Goal: Information Seeking & Learning: Learn about a topic

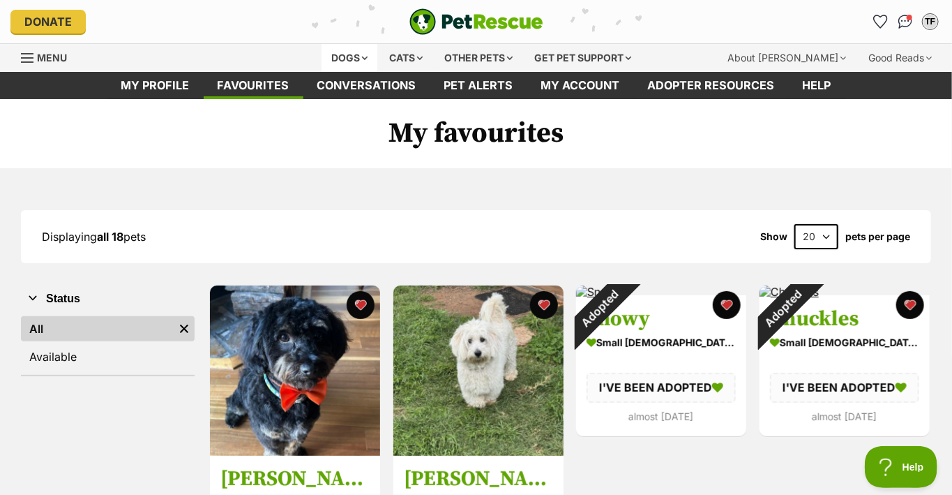
click at [346, 53] on div "Dogs" at bounding box center [350, 58] width 56 height 28
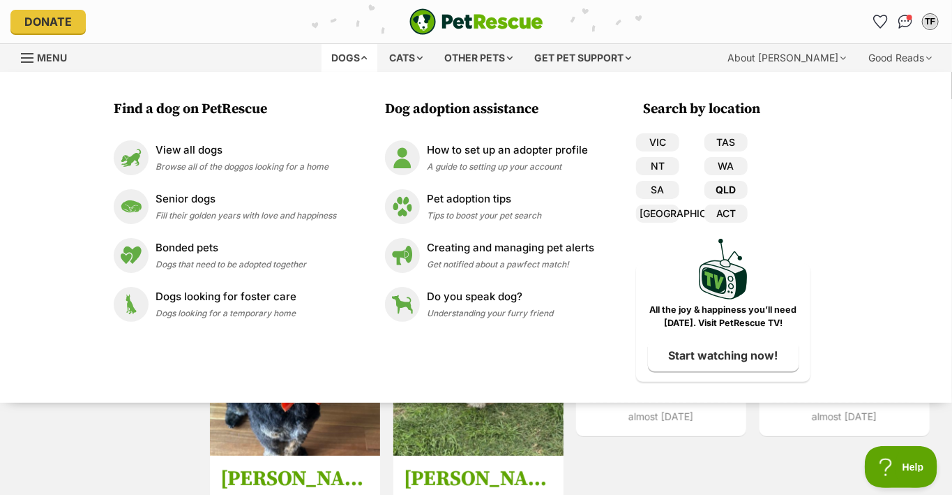
click at [726, 188] on link "QLD" at bounding box center [726, 190] width 43 height 18
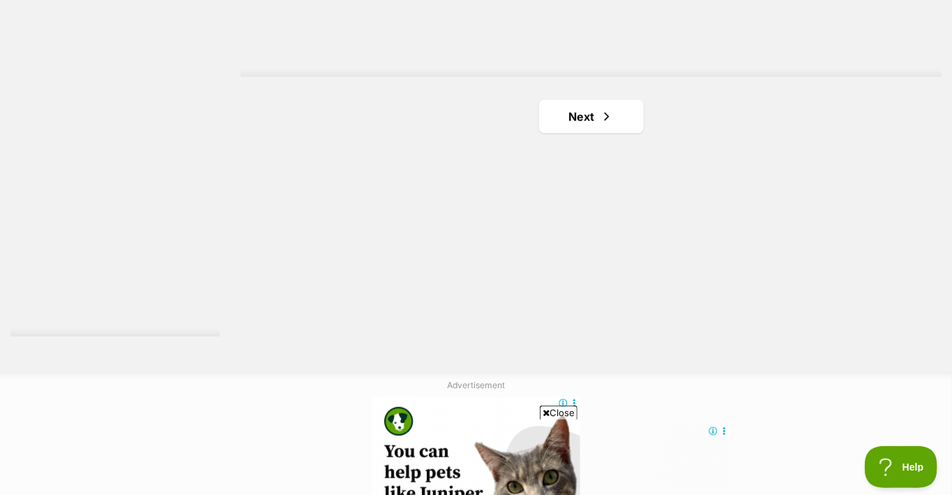
scroll to position [2582, 0]
click at [583, 110] on link "Next" at bounding box center [591, 115] width 105 height 33
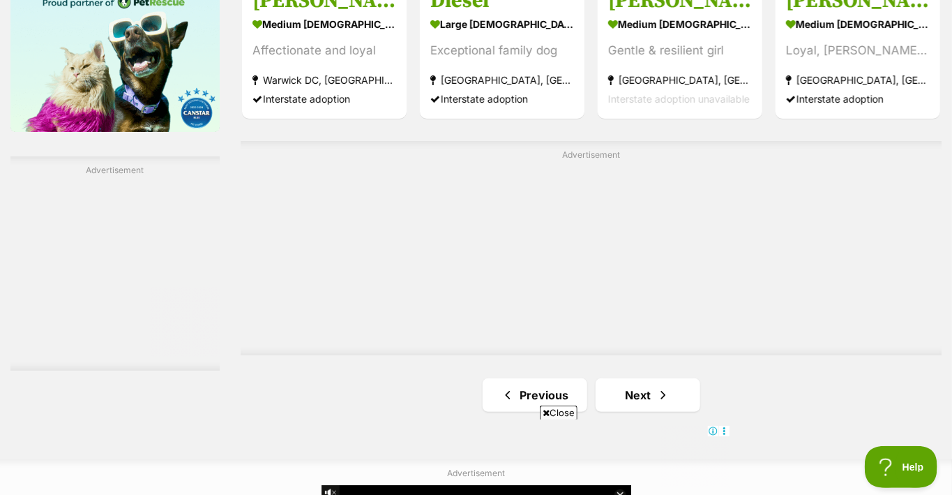
scroll to position [2512, 0]
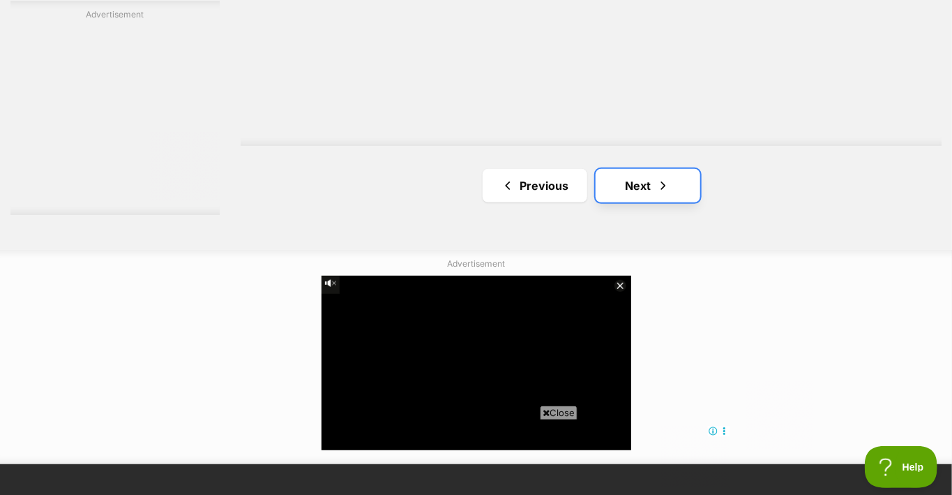
click at [627, 177] on link "Next" at bounding box center [648, 185] width 105 height 33
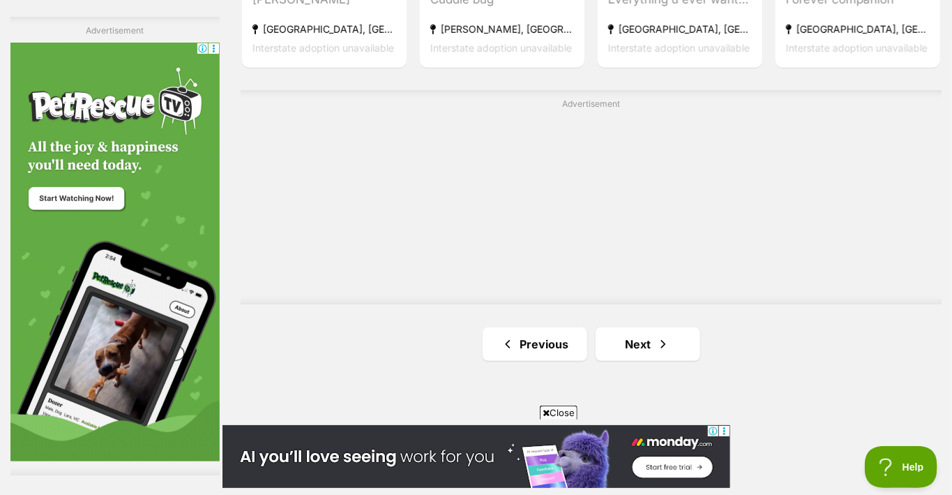
scroll to position [2651, 0]
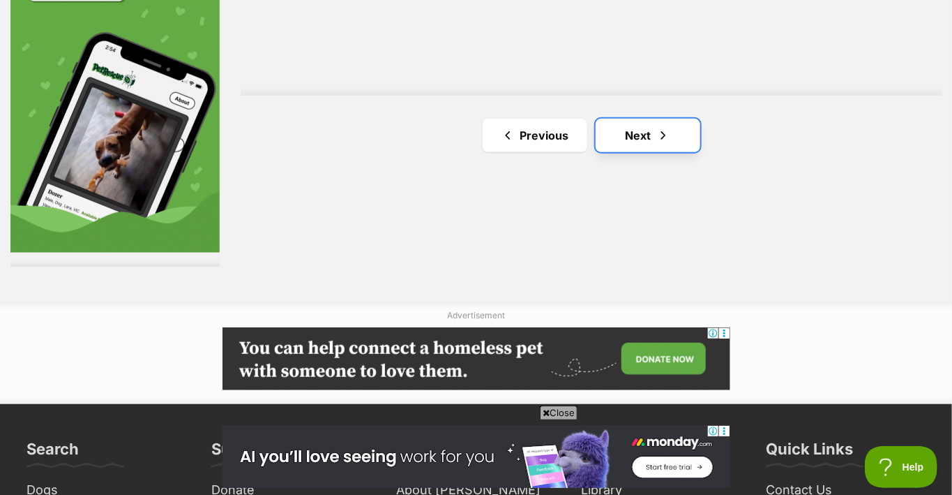
click at [630, 127] on link "Next" at bounding box center [648, 135] width 105 height 33
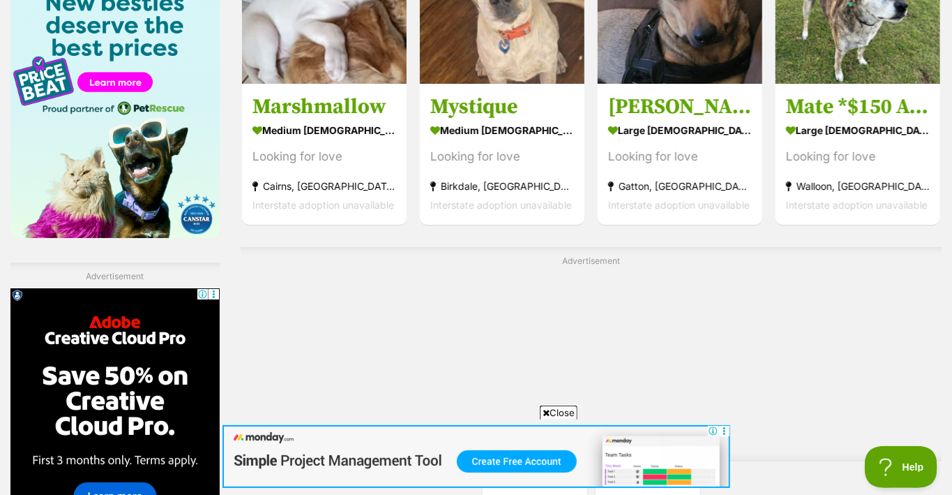
scroll to position [2372, 0]
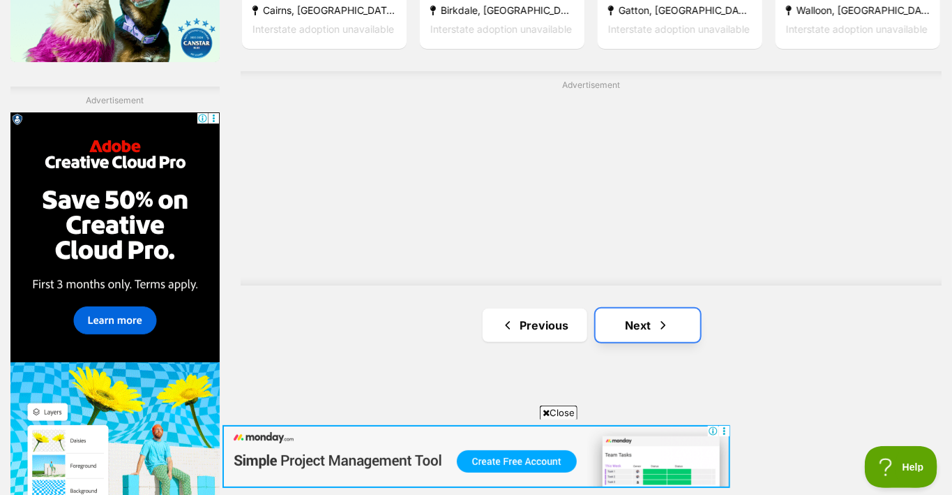
click at [637, 320] on link "Next" at bounding box center [648, 324] width 105 height 33
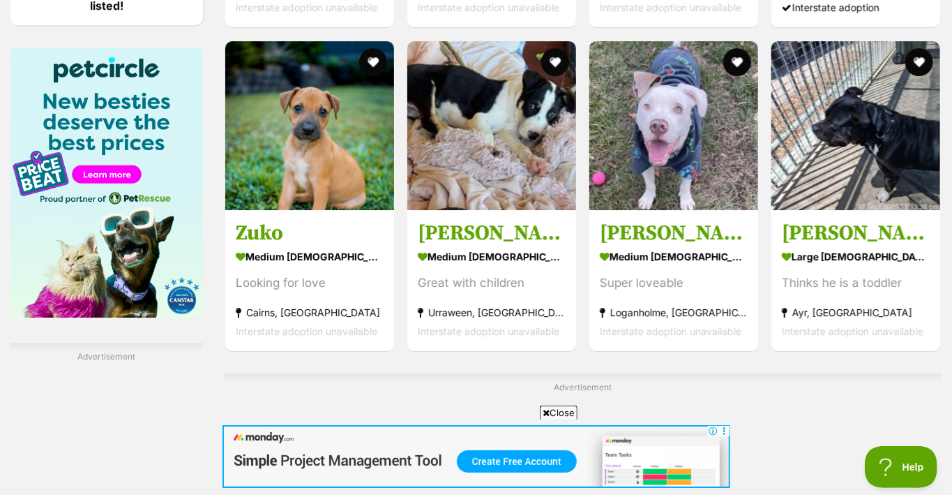
scroll to position [2372, 0]
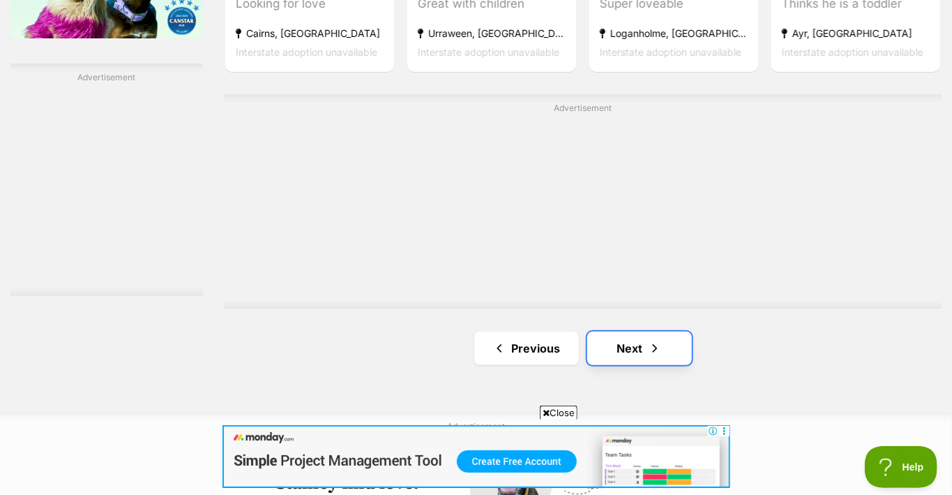
click at [627, 341] on link "Next" at bounding box center [640, 347] width 105 height 33
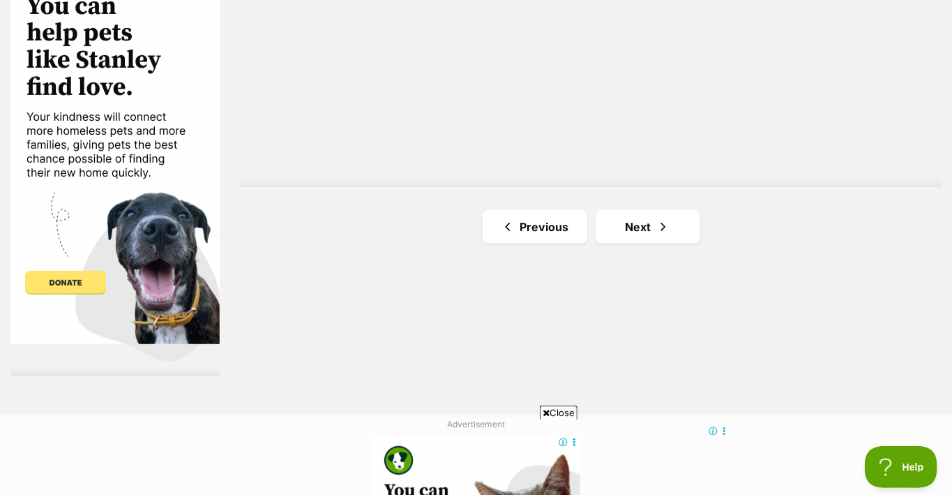
scroll to position [2651, 0]
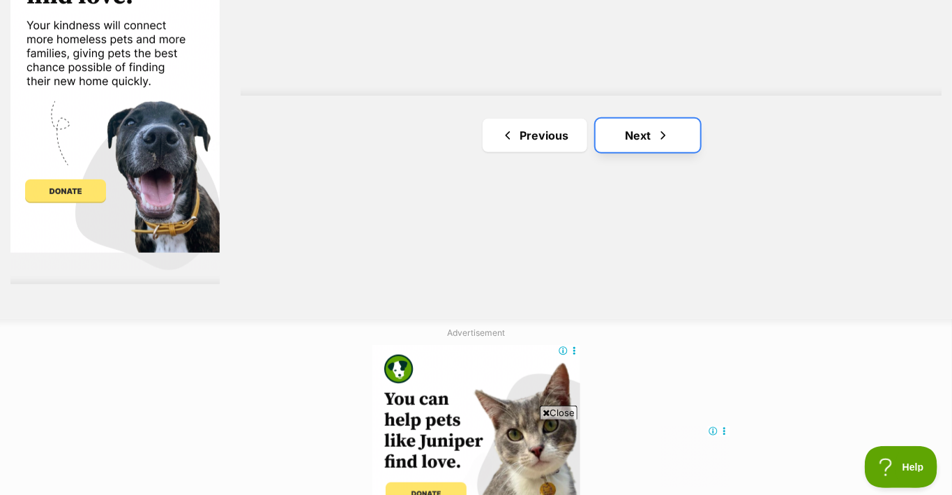
click at [634, 128] on link "Next" at bounding box center [648, 135] width 105 height 33
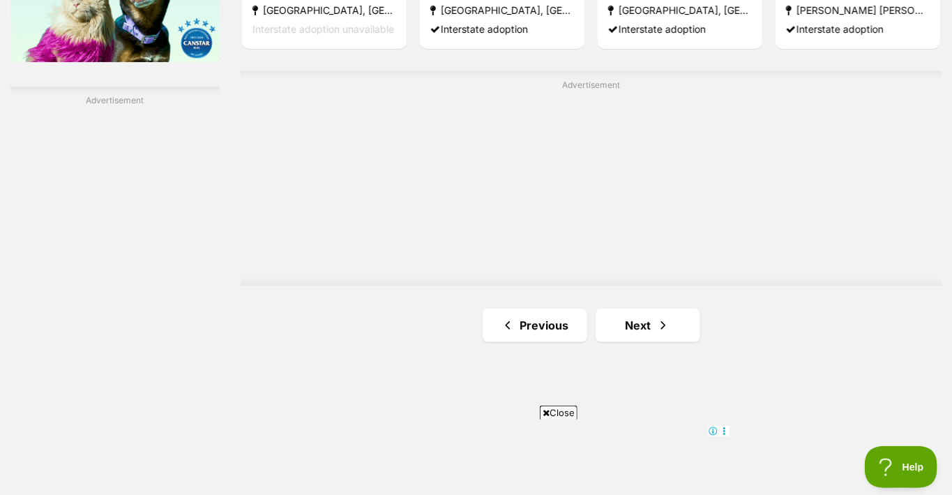
scroll to position [2582, 0]
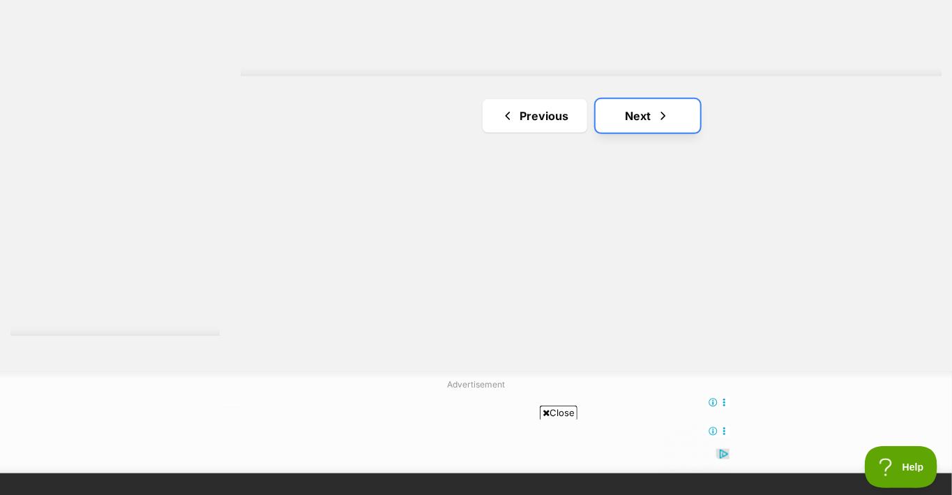
click at [639, 107] on link "Next" at bounding box center [648, 115] width 105 height 33
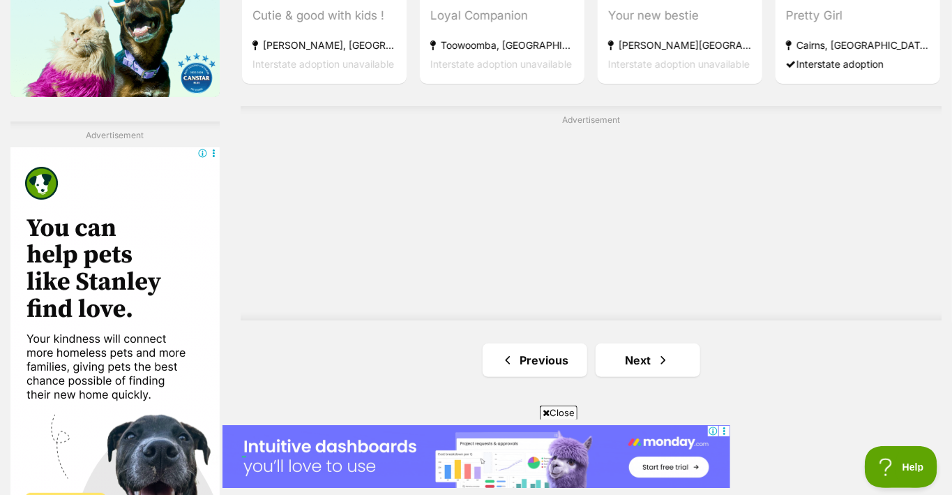
scroll to position [2372, 0]
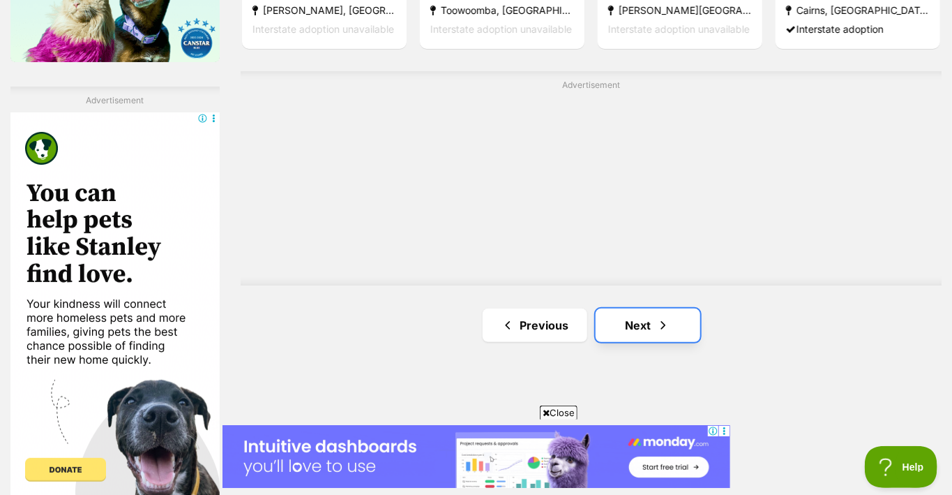
click at [630, 317] on link "Next" at bounding box center [648, 324] width 105 height 33
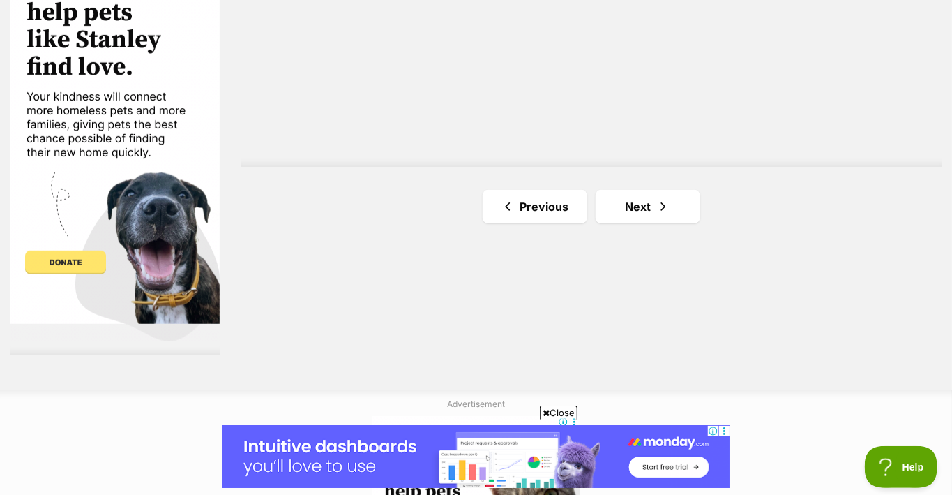
scroll to position [2582, 0]
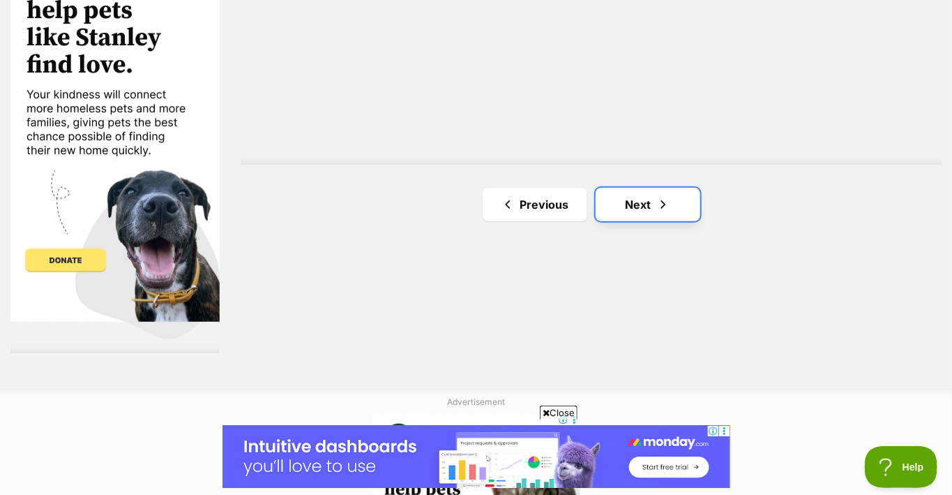
click at [646, 200] on link "Next" at bounding box center [648, 204] width 105 height 33
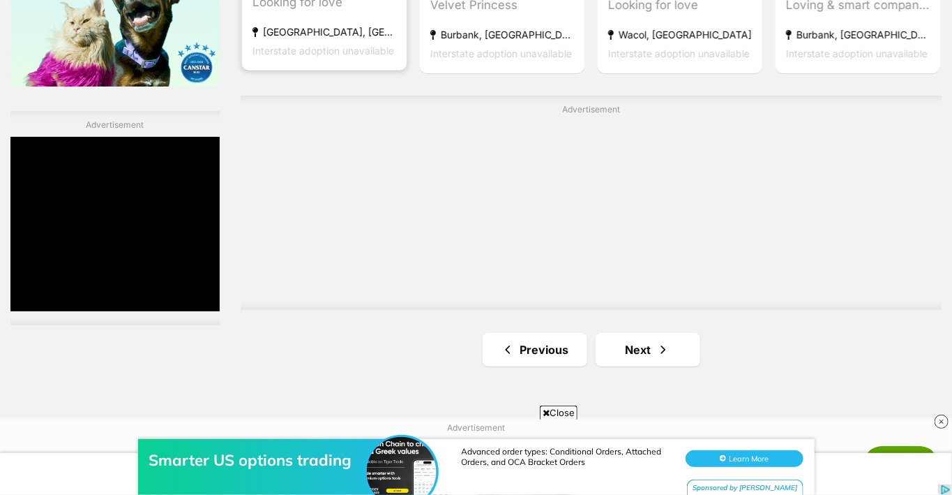
scroll to position [2372, 0]
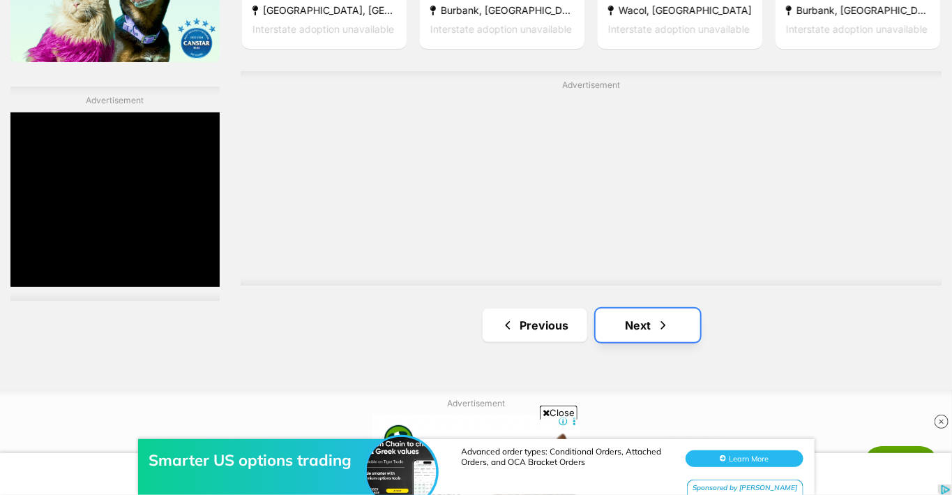
click at [629, 320] on link "Next" at bounding box center [648, 324] width 105 height 33
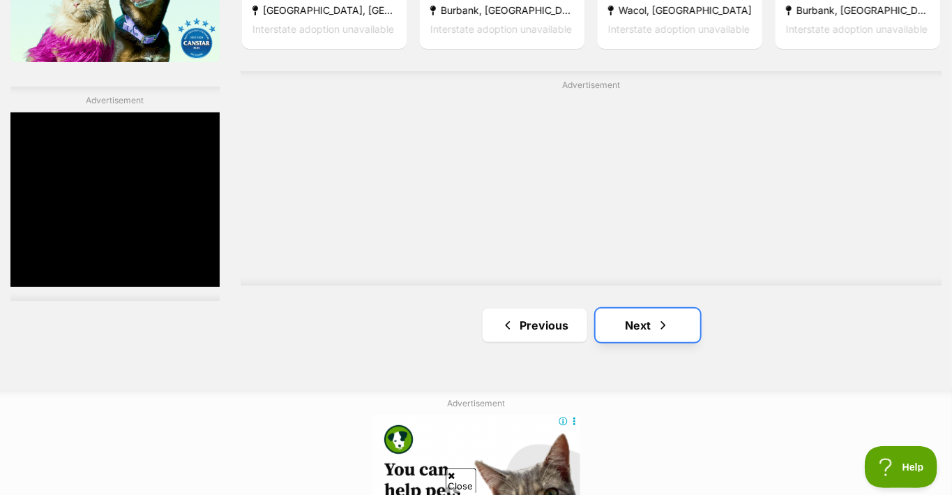
scroll to position [0, 0]
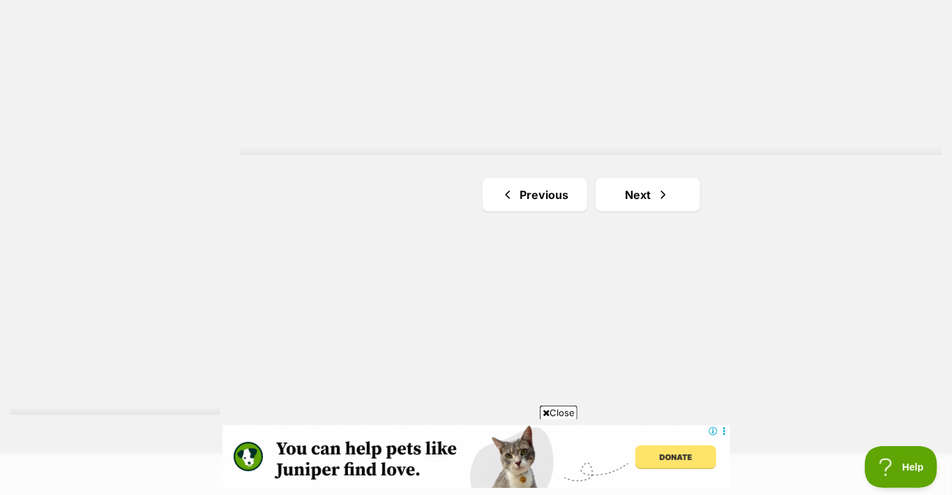
scroll to position [2512, 0]
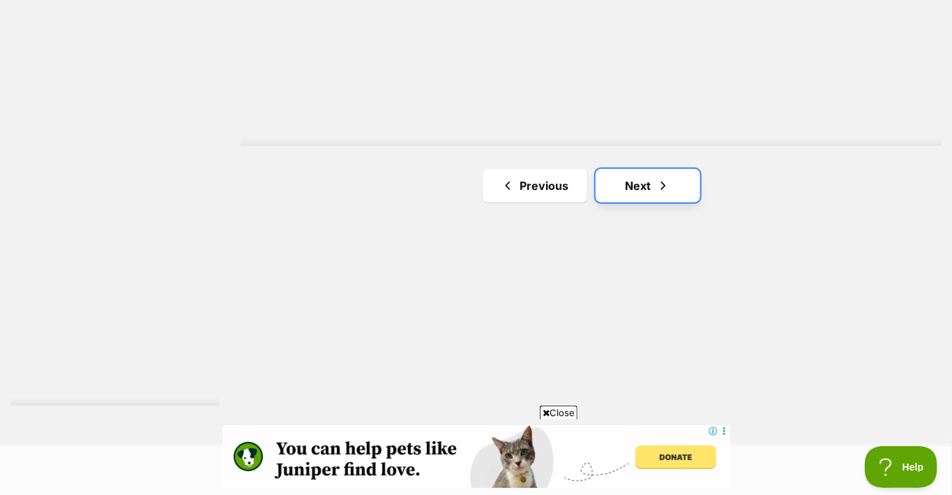
click at [642, 179] on link "Next" at bounding box center [648, 185] width 105 height 33
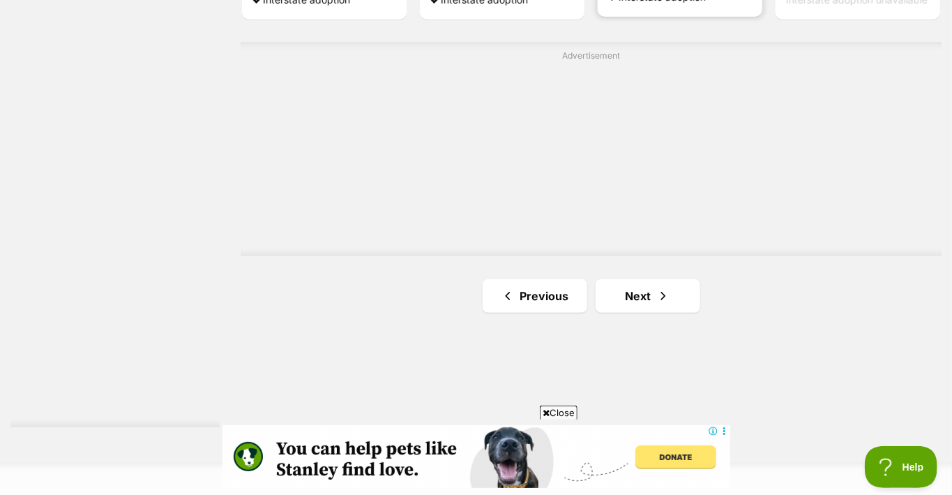
scroll to position [2582, 0]
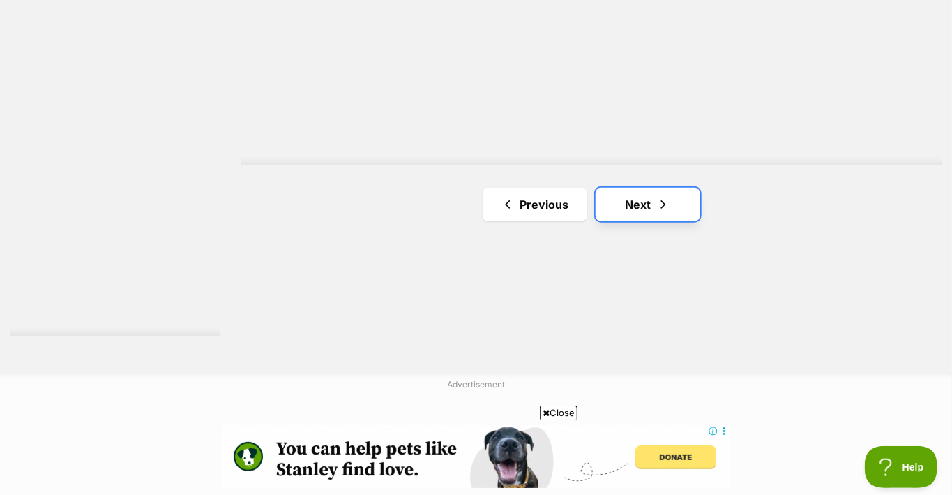
click at [647, 198] on link "Next" at bounding box center [648, 204] width 105 height 33
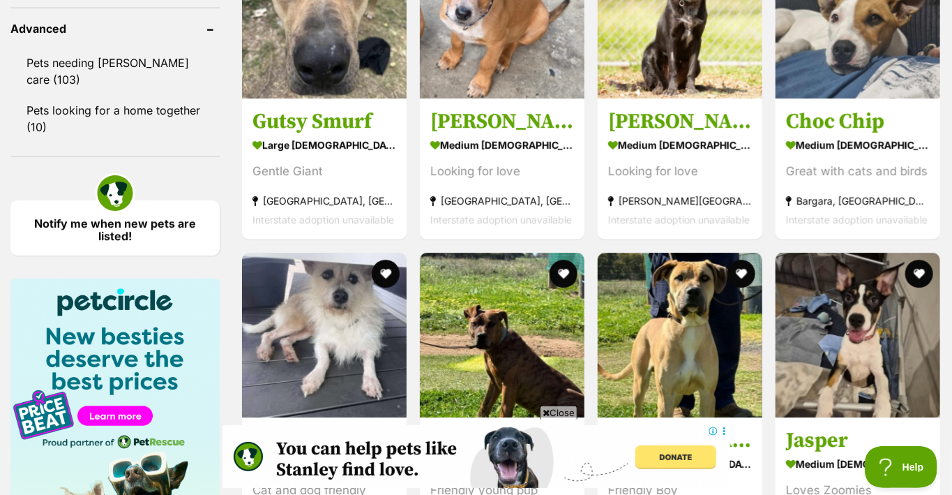
scroll to position [2023, 0]
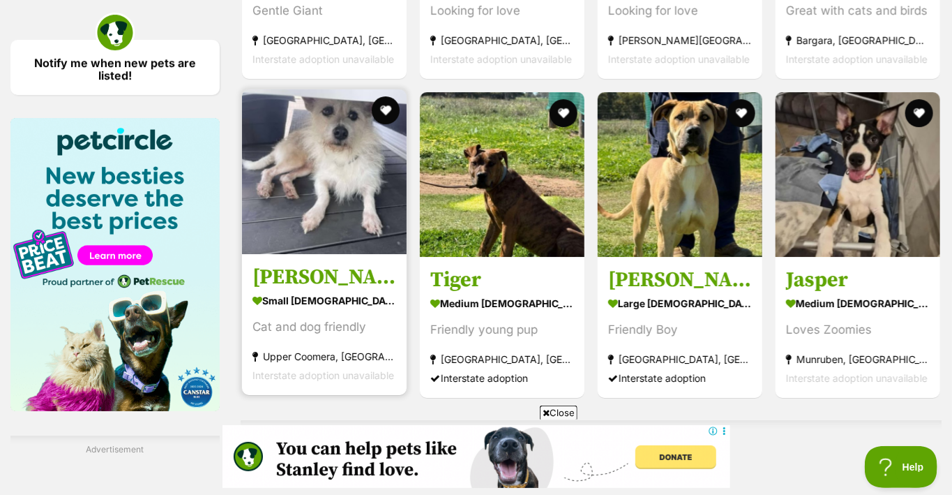
click at [373, 181] on img at bounding box center [324, 171] width 165 height 165
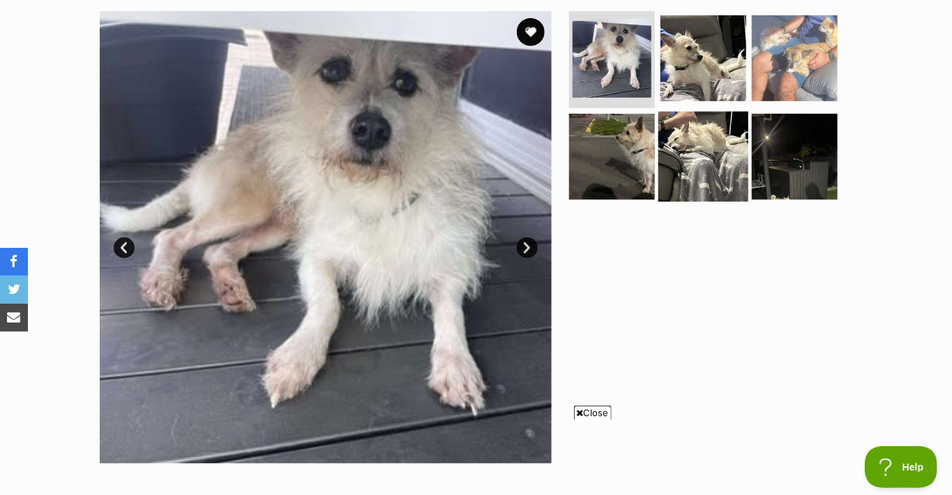
click at [720, 161] on img at bounding box center [704, 157] width 90 height 90
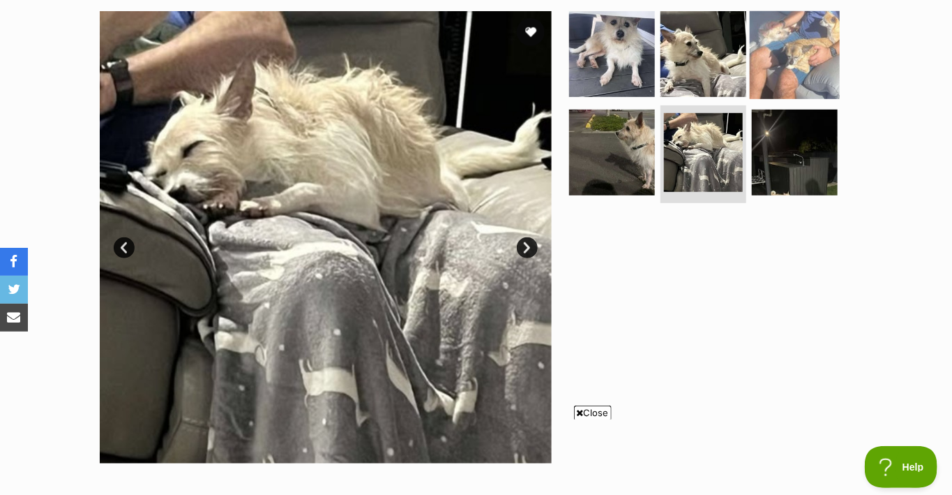
click at [788, 49] on img at bounding box center [795, 53] width 90 height 90
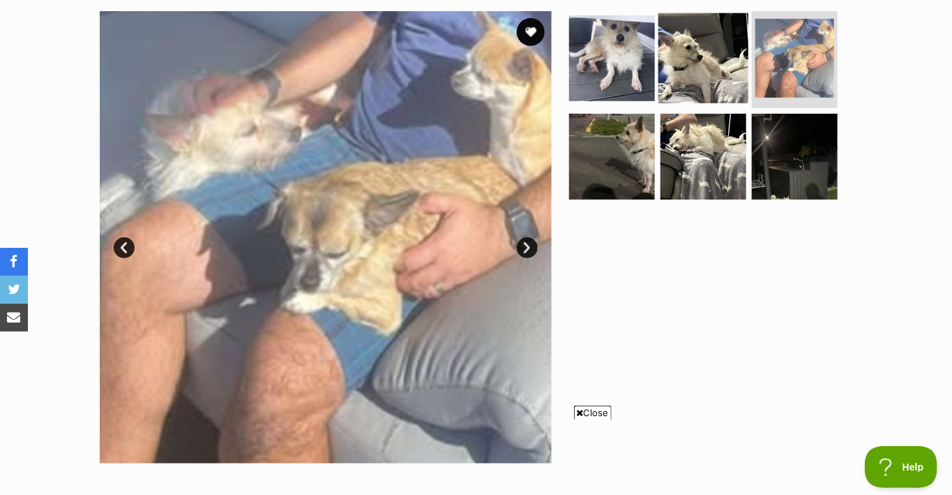
click at [688, 59] on img at bounding box center [704, 58] width 90 height 90
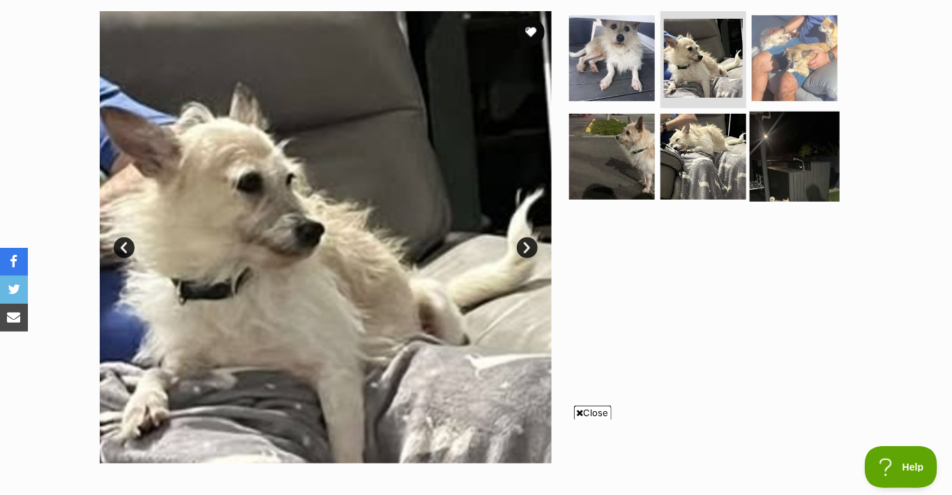
click at [788, 169] on img at bounding box center [795, 157] width 90 height 90
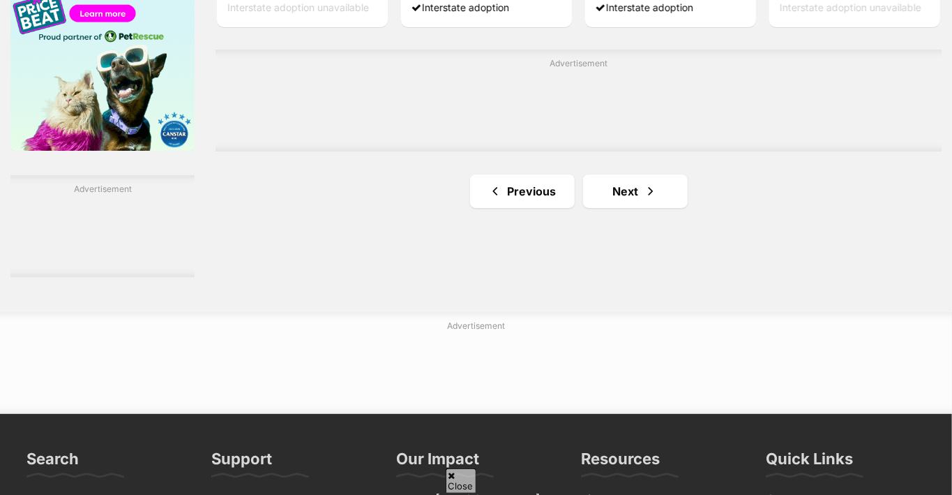
scroll to position [2319, 0]
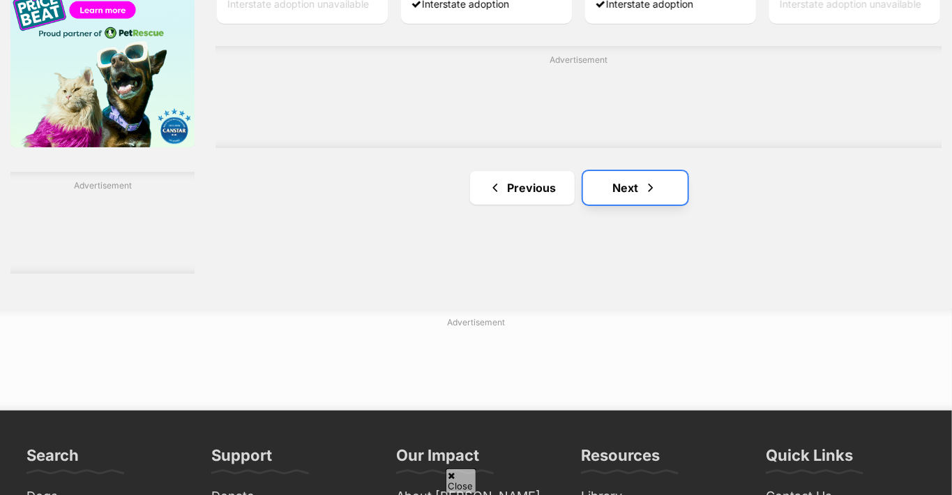
click at [620, 184] on link "Next" at bounding box center [635, 187] width 105 height 33
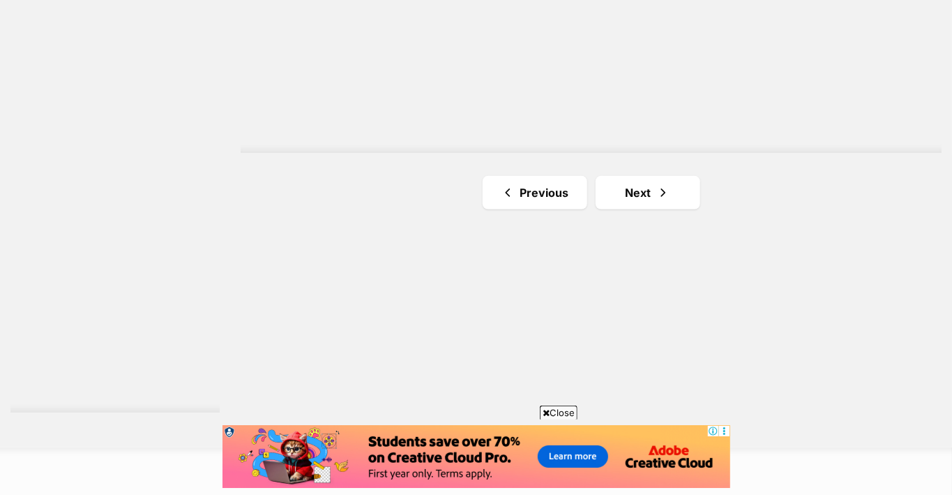
scroll to position [2512, 0]
click at [638, 180] on link "Next" at bounding box center [648, 185] width 105 height 33
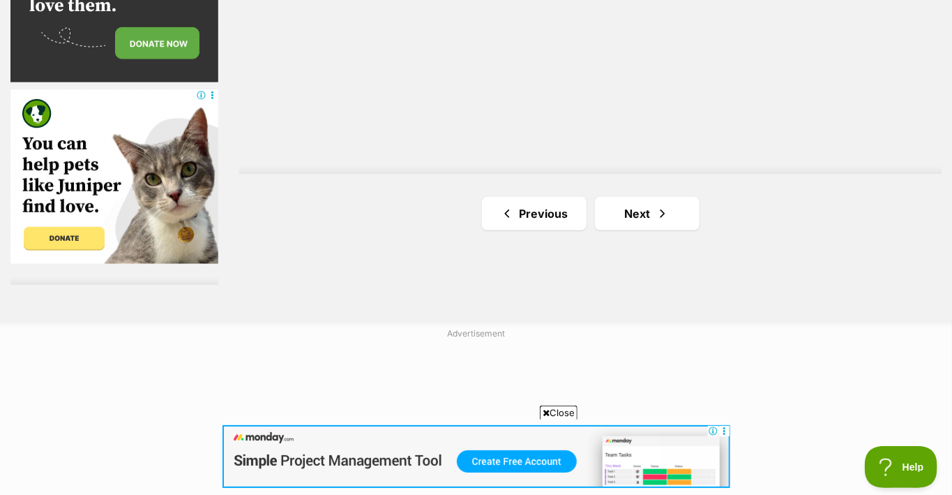
scroll to position [2651, 0]
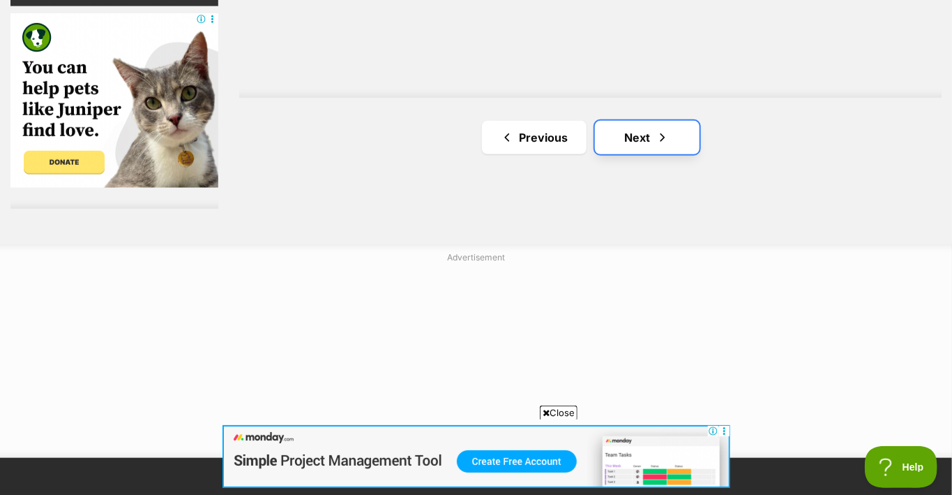
click at [639, 131] on link "Next" at bounding box center [647, 137] width 105 height 33
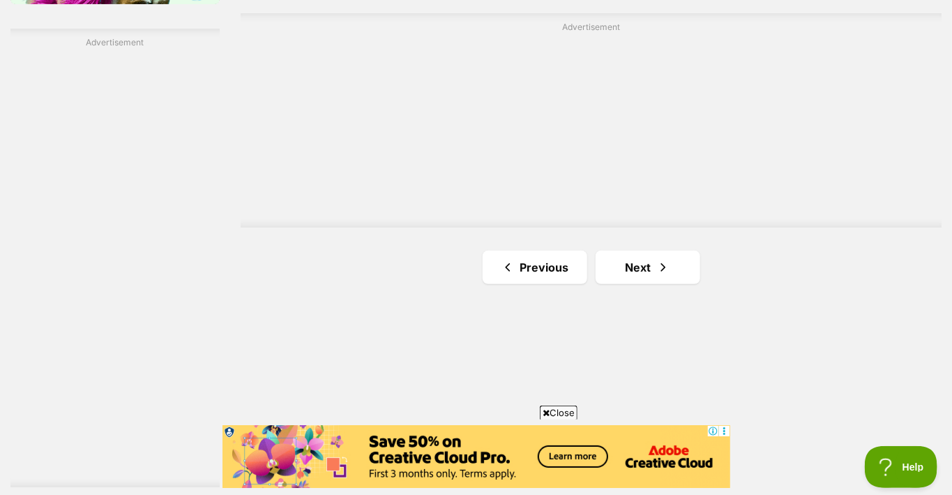
scroll to position [2582, 0]
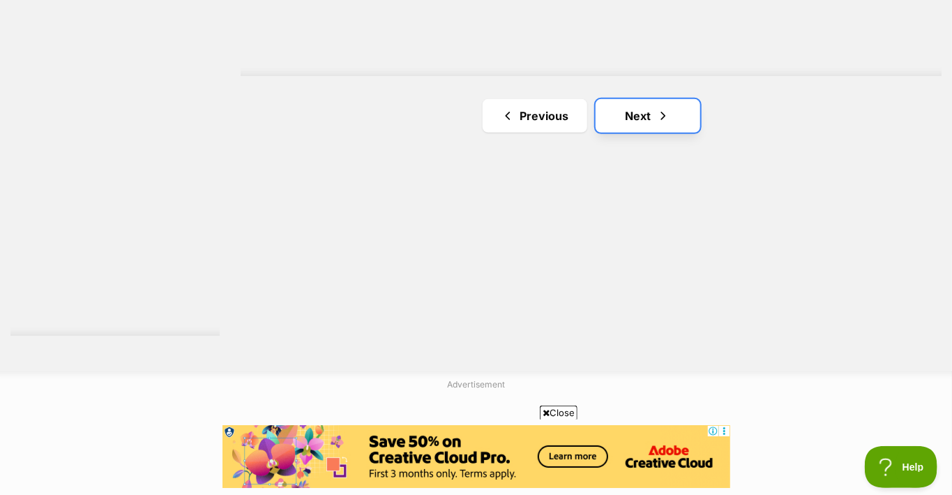
click at [635, 112] on link "Next" at bounding box center [648, 115] width 105 height 33
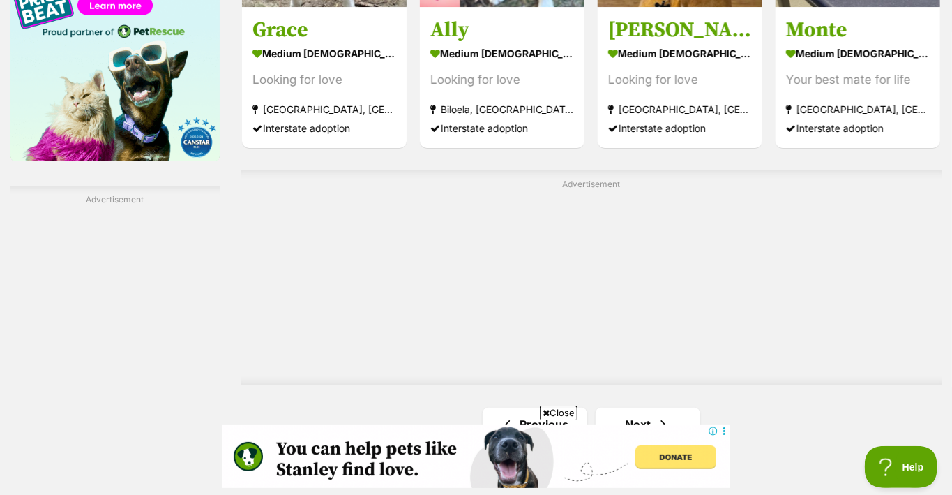
scroll to position [2303, 0]
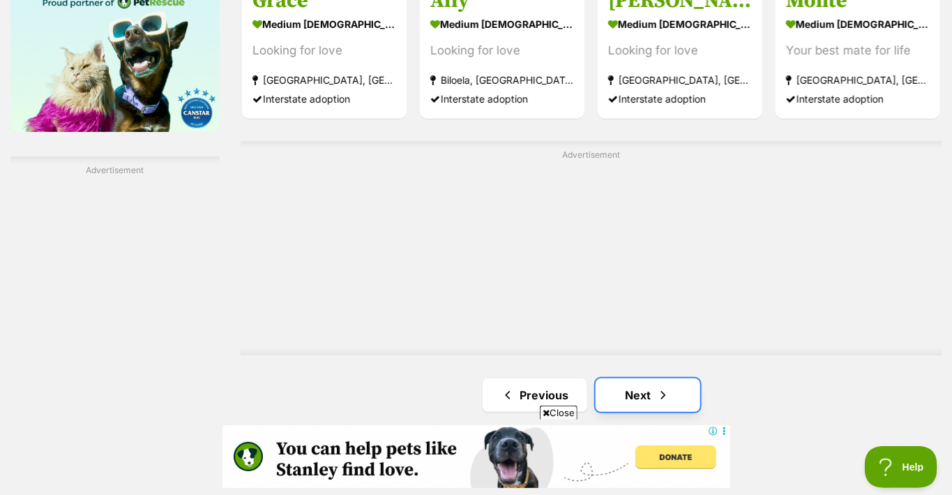
click at [636, 389] on link "Next" at bounding box center [648, 394] width 105 height 33
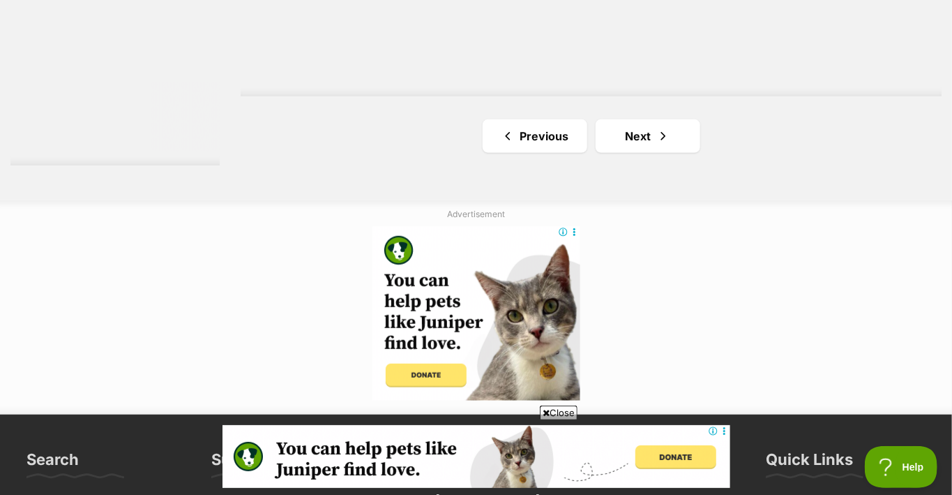
scroll to position [2651, 0]
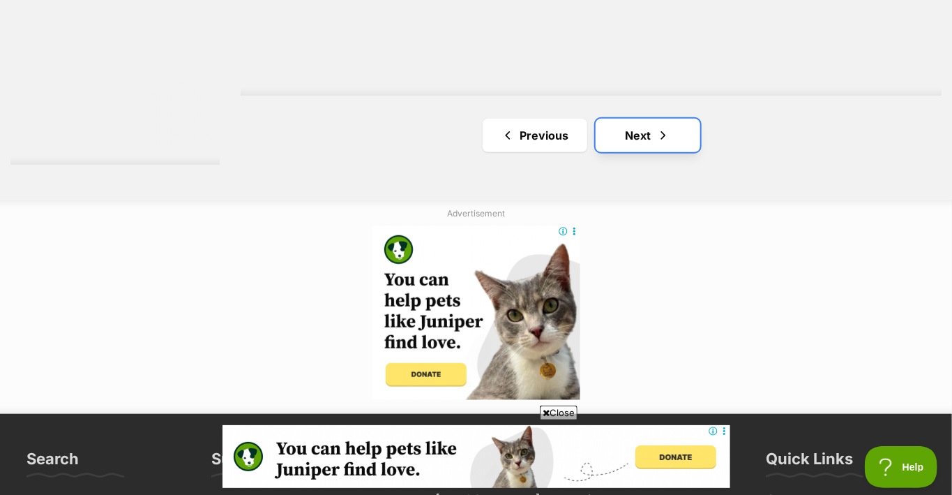
click at [636, 128] on link "Next" at bounding box center [648, 135] width 105 height 33
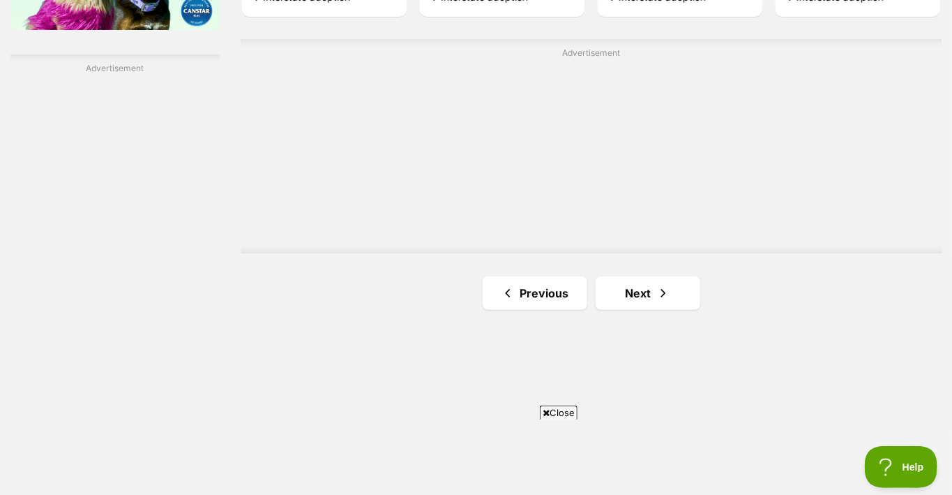
scroll to position [2442, 0]
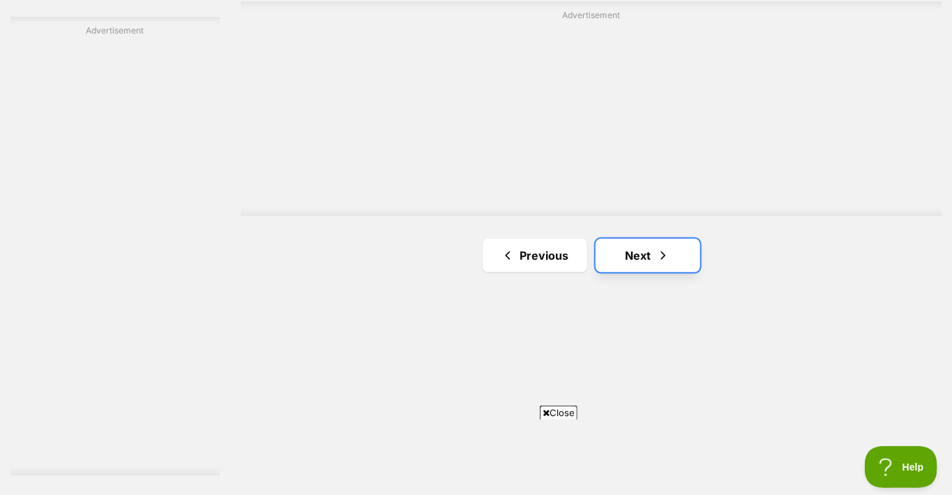
click at [634, 255] on link "Next" at bounding box center [648, 255] width 105 height 33
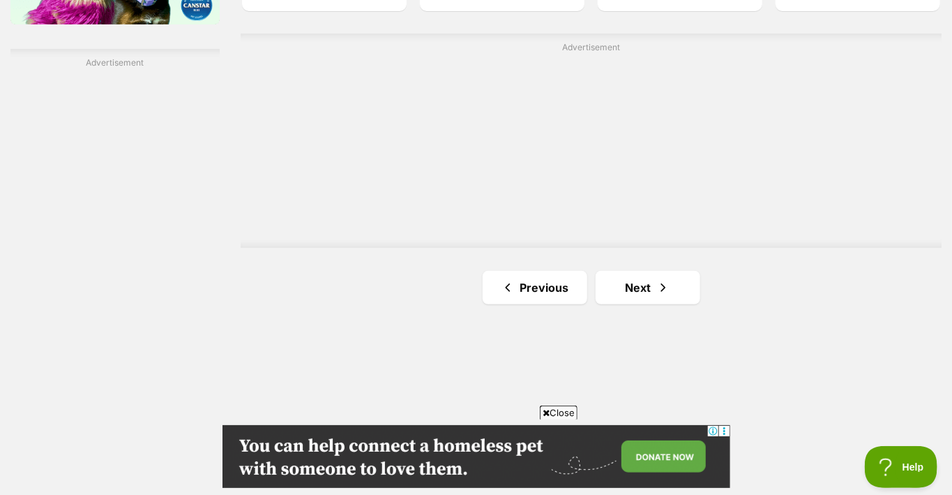
scroll to position [2442, 0]
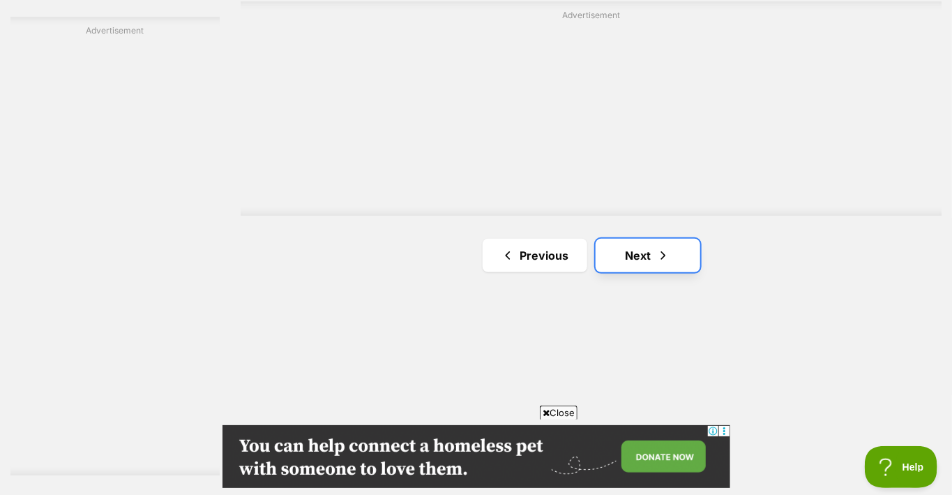
click at [641, 250] on link "Next" at bounding box center [648, 255] width 105 height 33
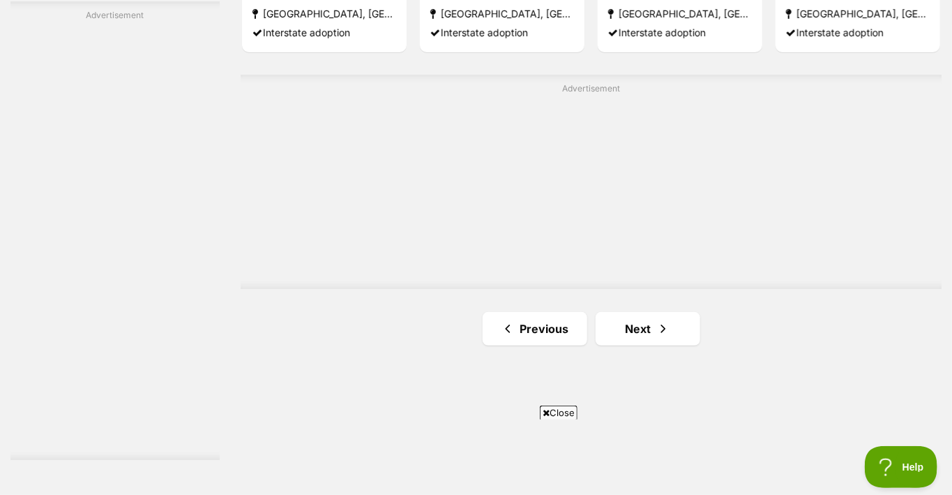
scroll to position [2512, 0]
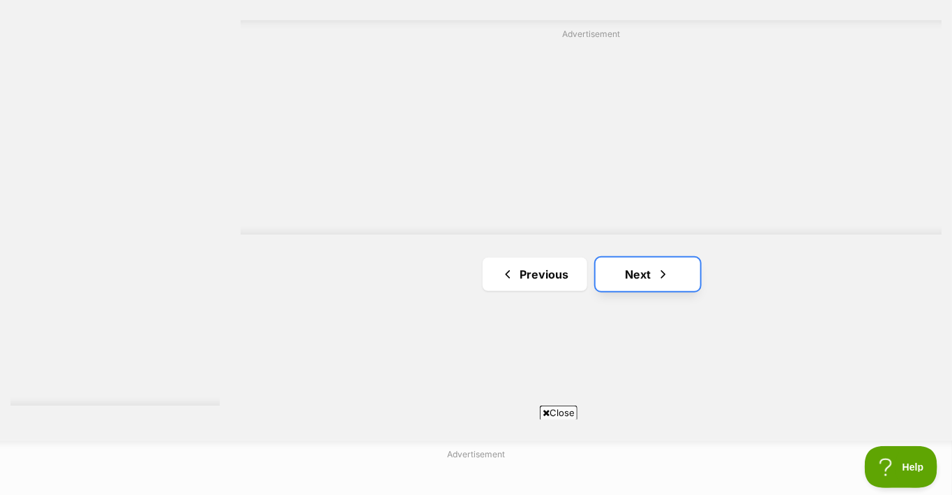
click at [644, 264] on link "Next" at bounding box center [648, 273] width 105 height 33
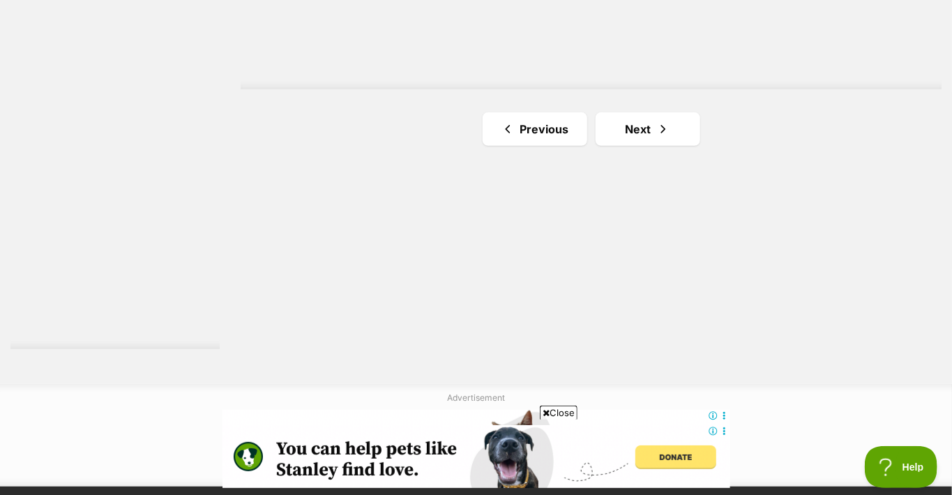
scroll to position [2651, 0]
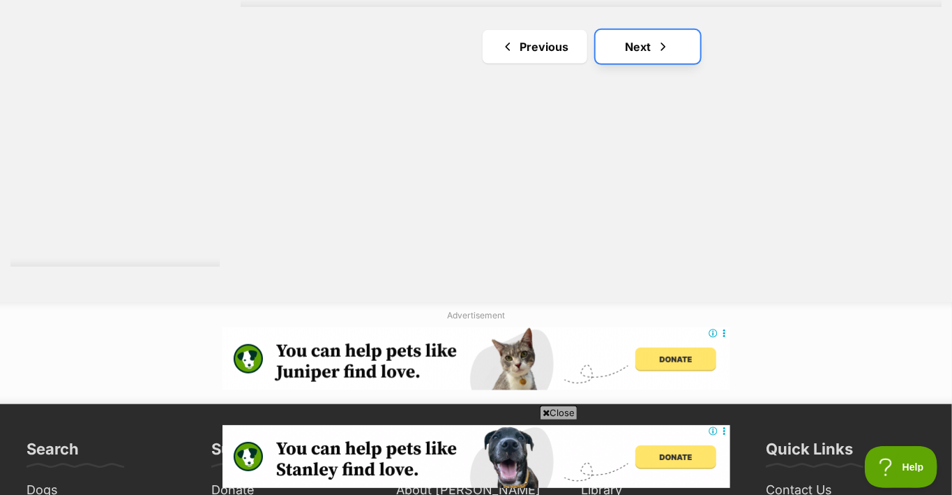
click at [645, 45] on link "Next" at bounding box center [648, 46] width 105 height 33
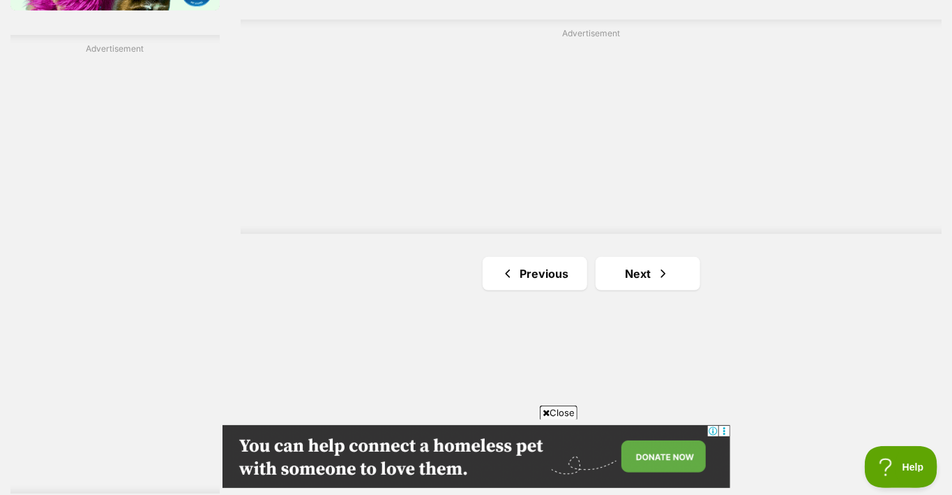
scroll to position [2372, 0]
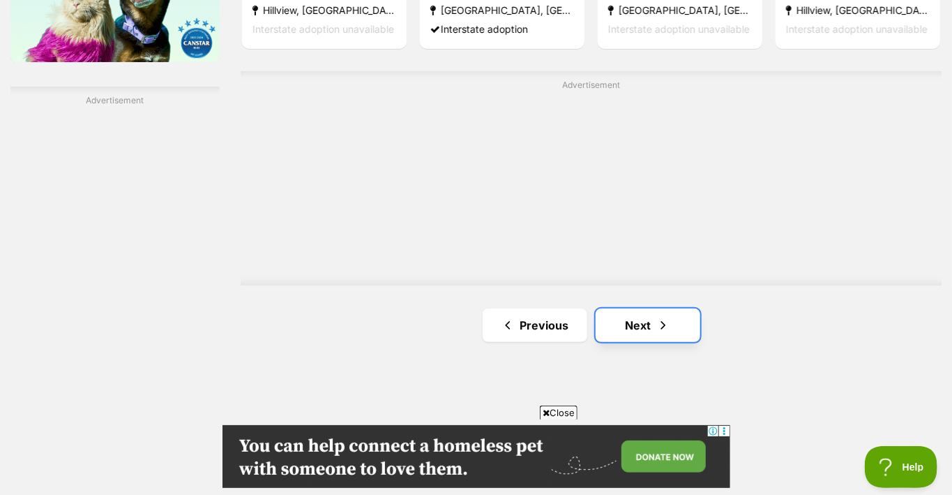
click at [637, 318] on link "Next" at bounding box center [648, 324] width 105 height 33
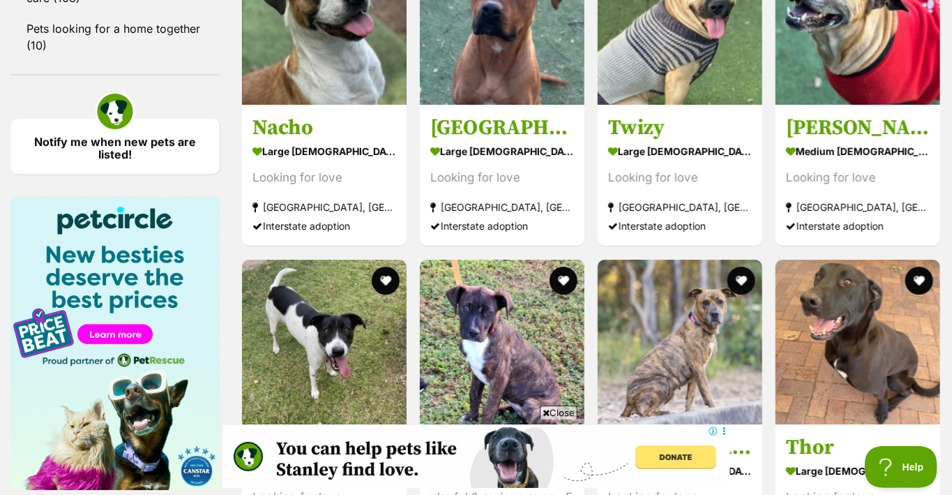
scroll to position [1884, 0]
